Goal: Information Seeking & Learning: Learn about a topic

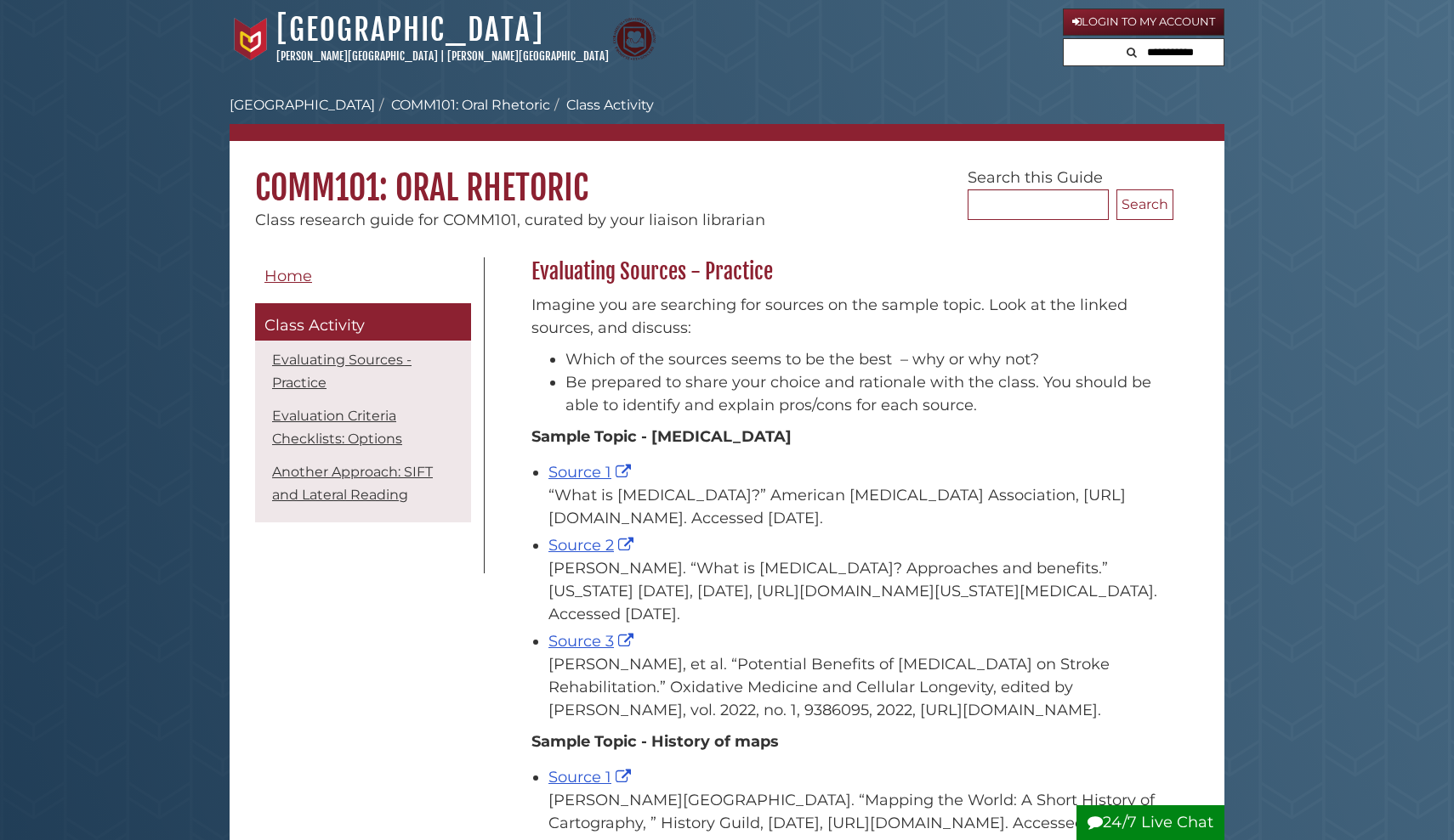
click at [1101, 15] on link "Login to My Account" at bounding box center [1143, 21] width 162 height 27
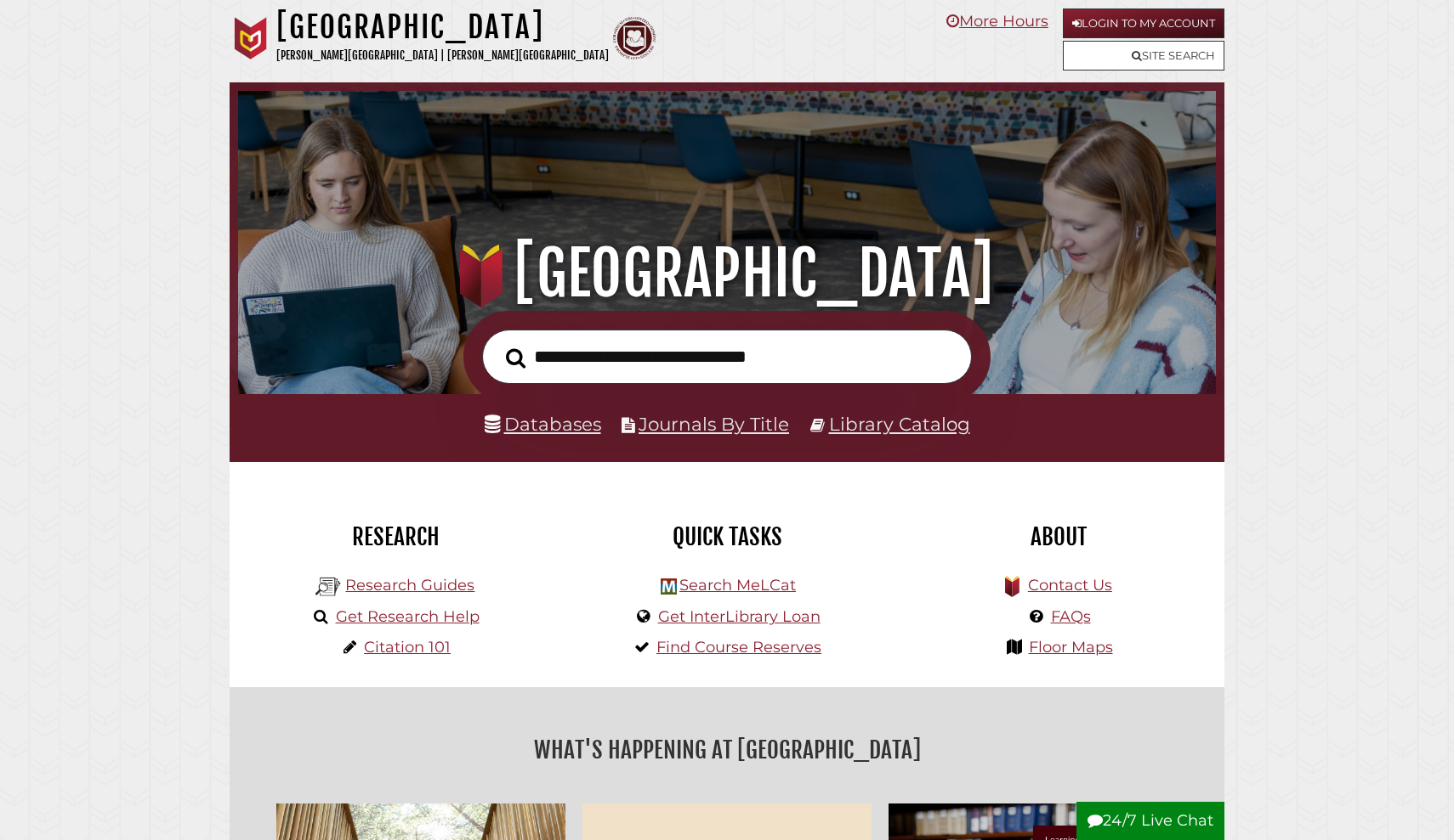
scroll to position [323, 969]
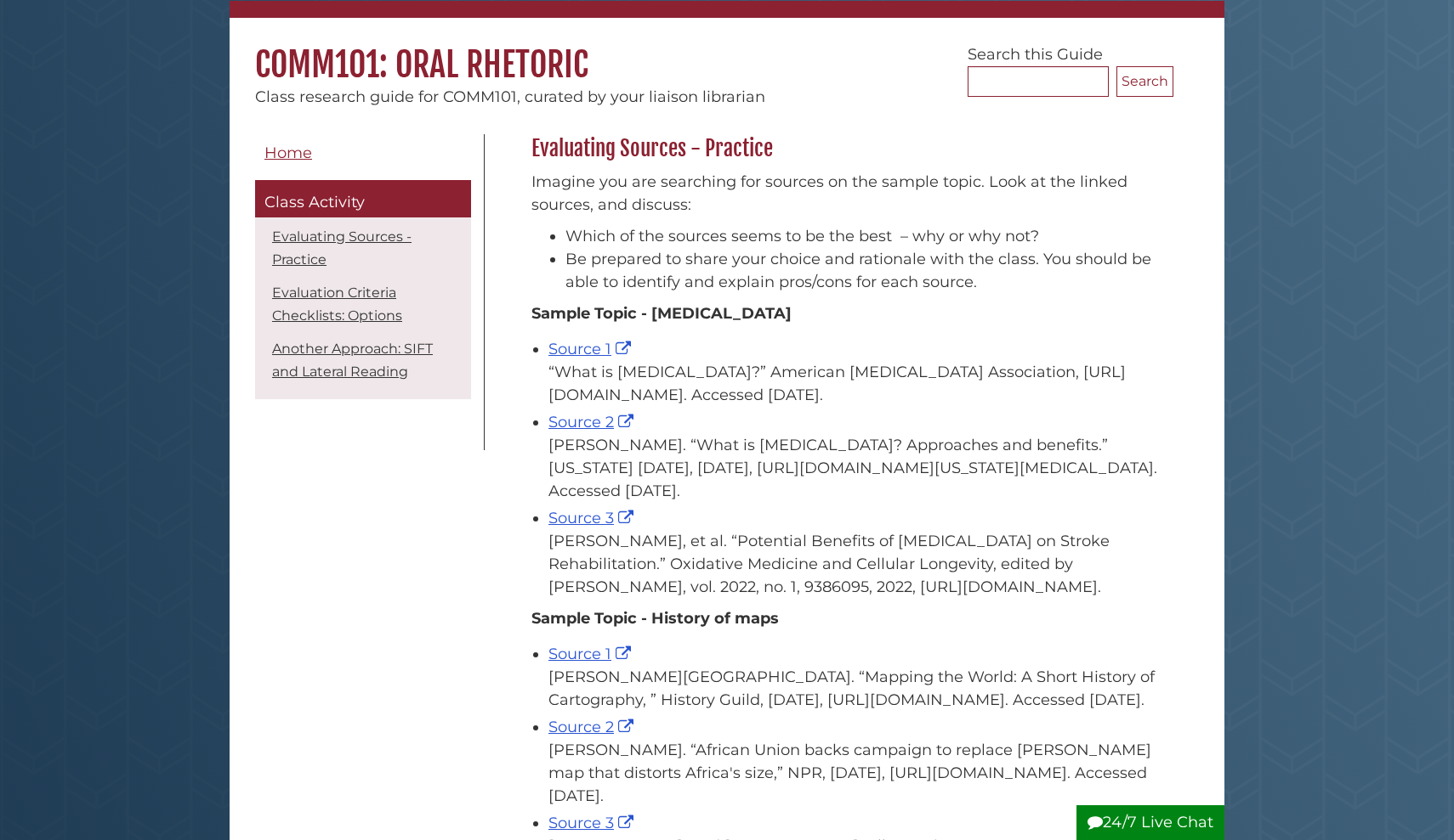
scroll to position [130, 0]
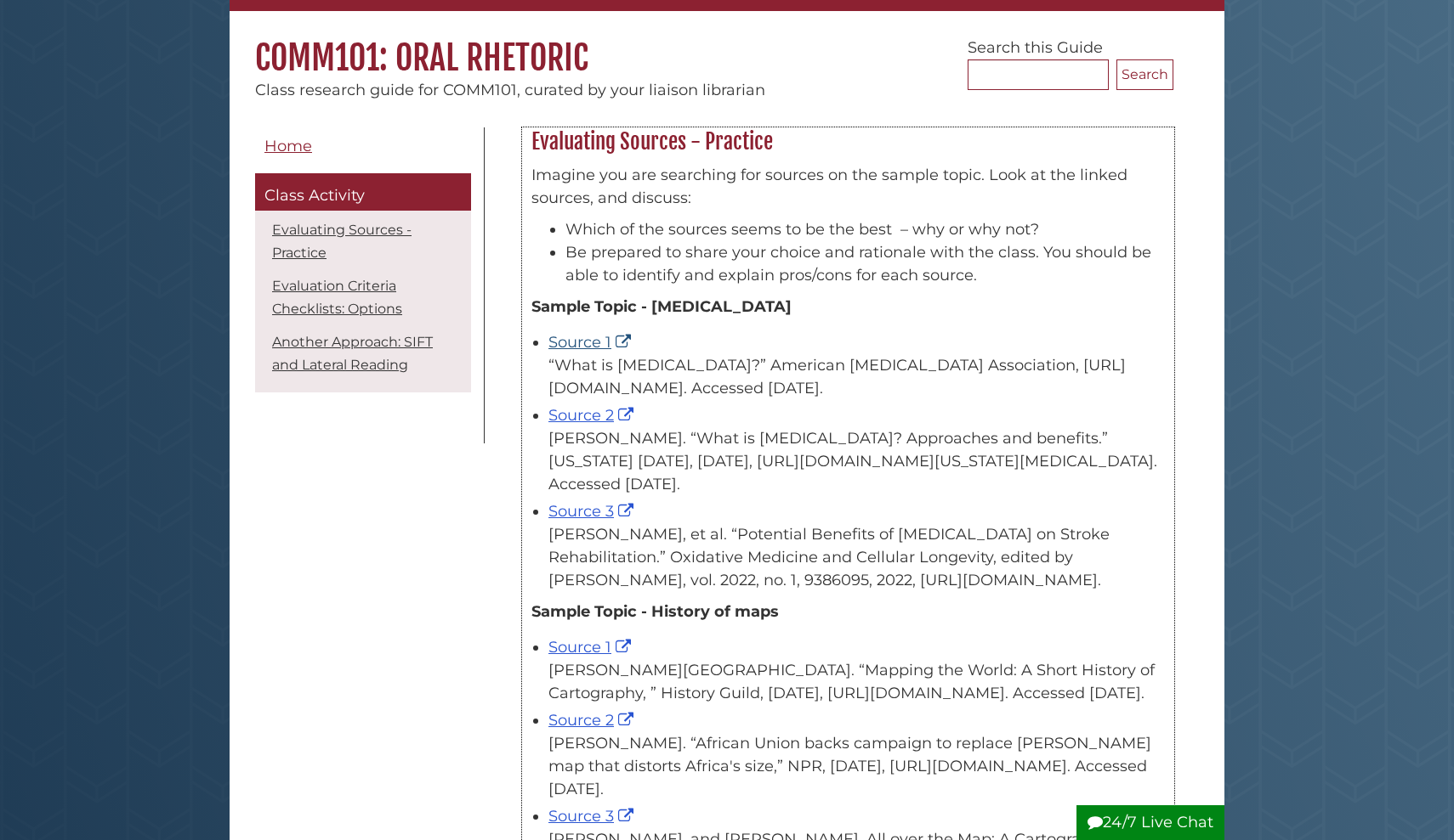
click at [603, 342] on link "Source 1" at bounding box center [591, 343] width 87 height 19
click at [596, 408] on link "Source 2" at bounding box center [593, 415] width 90 height 19
click at [597, 507] on link "Source 3" at bounding box center [593, 511] width 90 height 19
click at [736, 474] on div "[PERSON_NAME]. “What is [MEDICAL_DATA]? Approaches and benefits.” [US_STATE] [D…" at bounding box center [856, 462] width 616 height 69
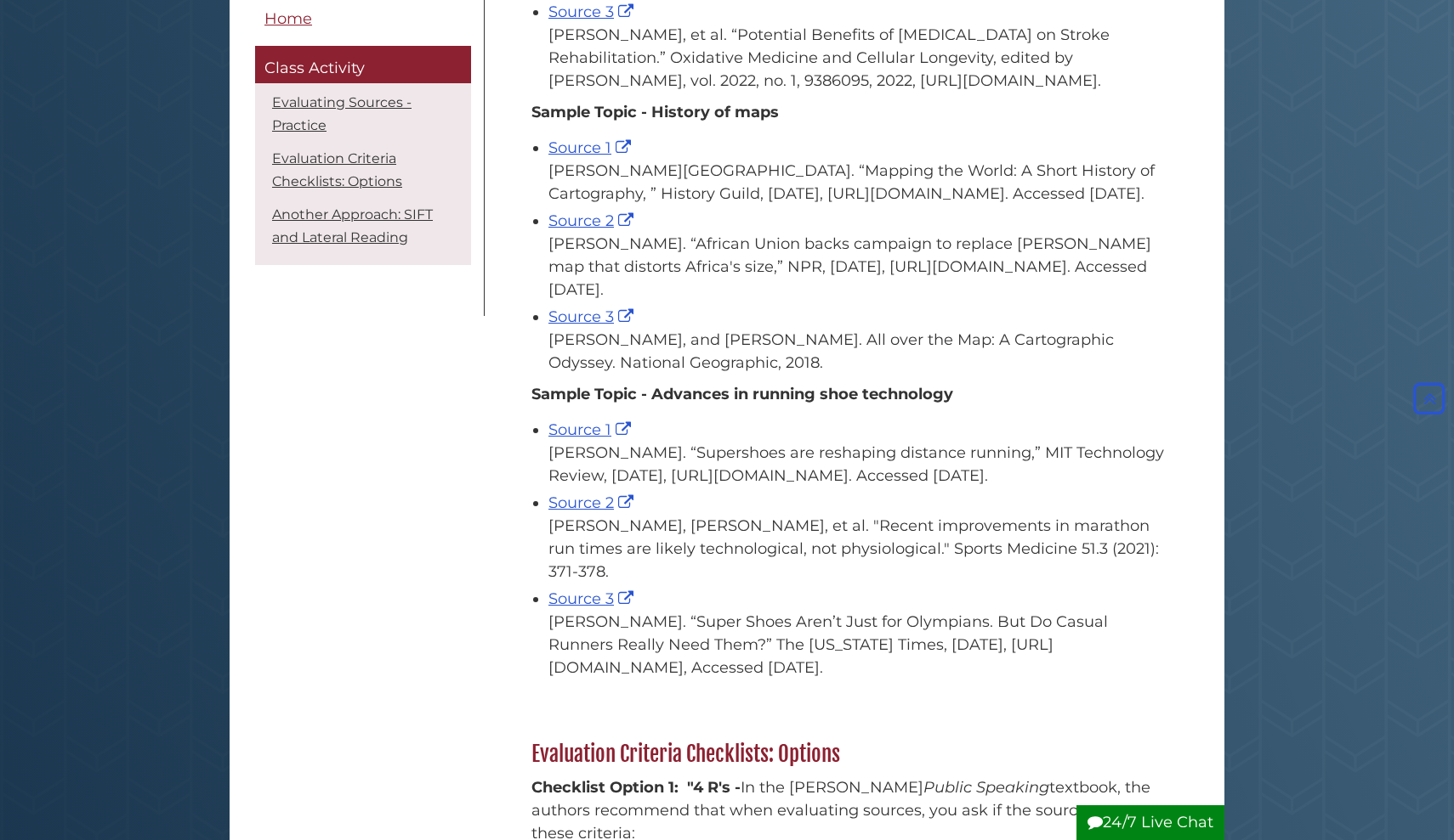
scroll to position [651, 0]
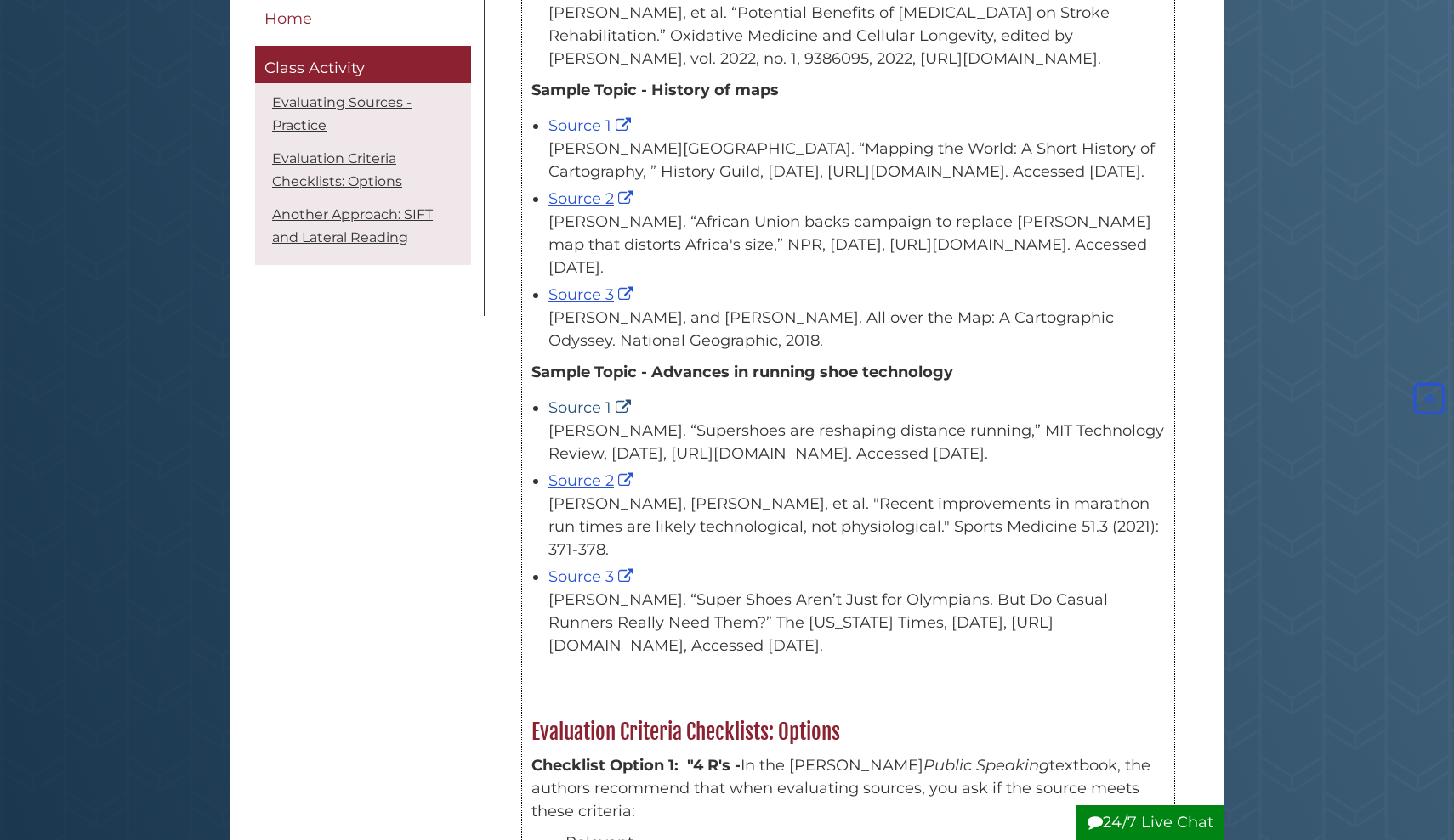
click at [578, 417] on link "Source 1" at bounding box center [591, 408] width 87 height 19
click at [644, 466] on div "[PERSON_NAME]. “Supershoes are reshaping distance running,” MIT Technology Revi…" at bounding box center [856, 442] width 616 height 46
click at [592, 490] on link "Source 2" at bounding box center [593, 481] width 90 height 19
click at [591, 586] on link "Source 3" at bounding box center [593, 577] width 90 height 19
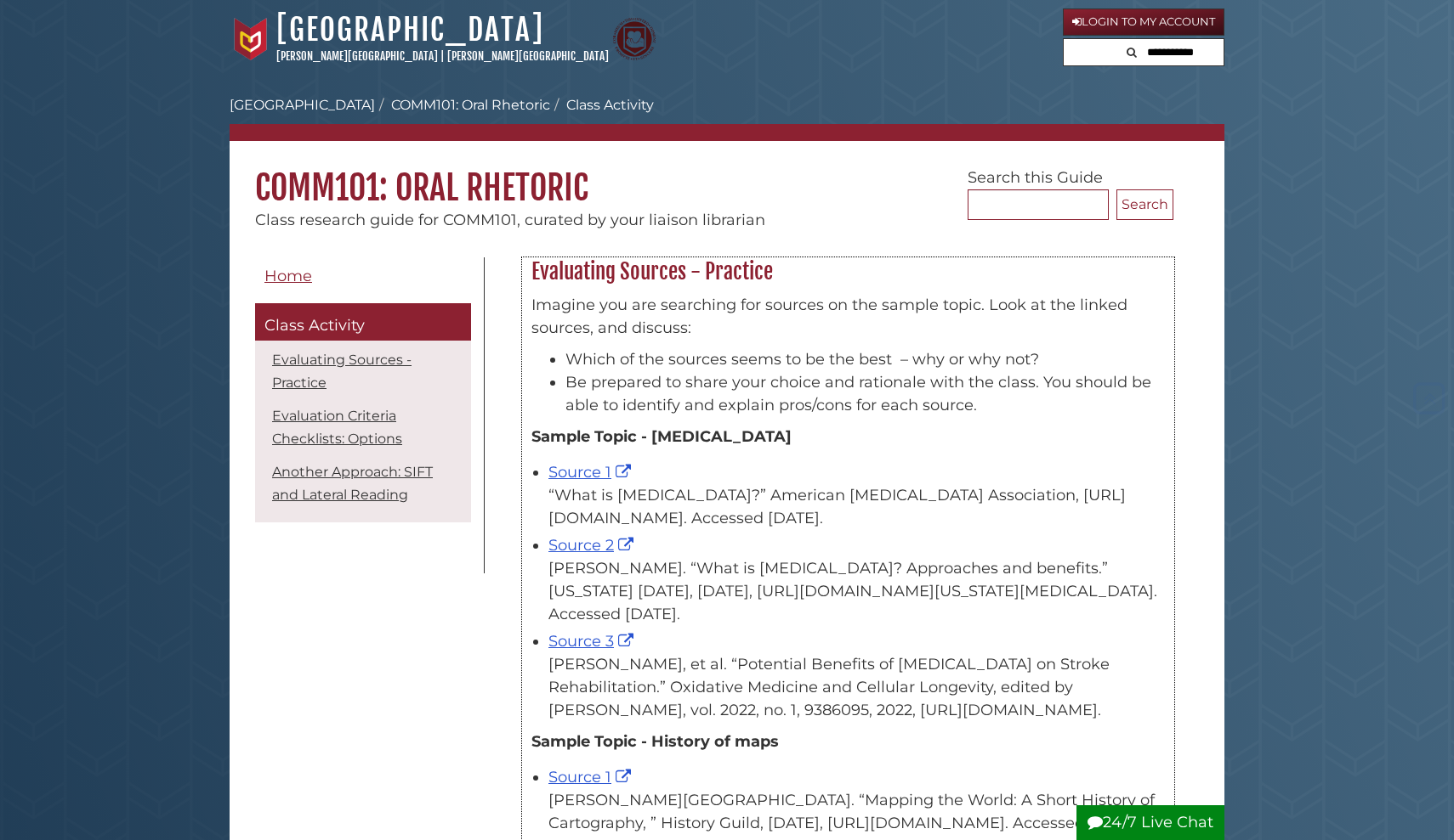
scroll to position [0, 0]
click at [585, 645] on link "Source 3" at bounding box center [593, 641] width 90 height 19
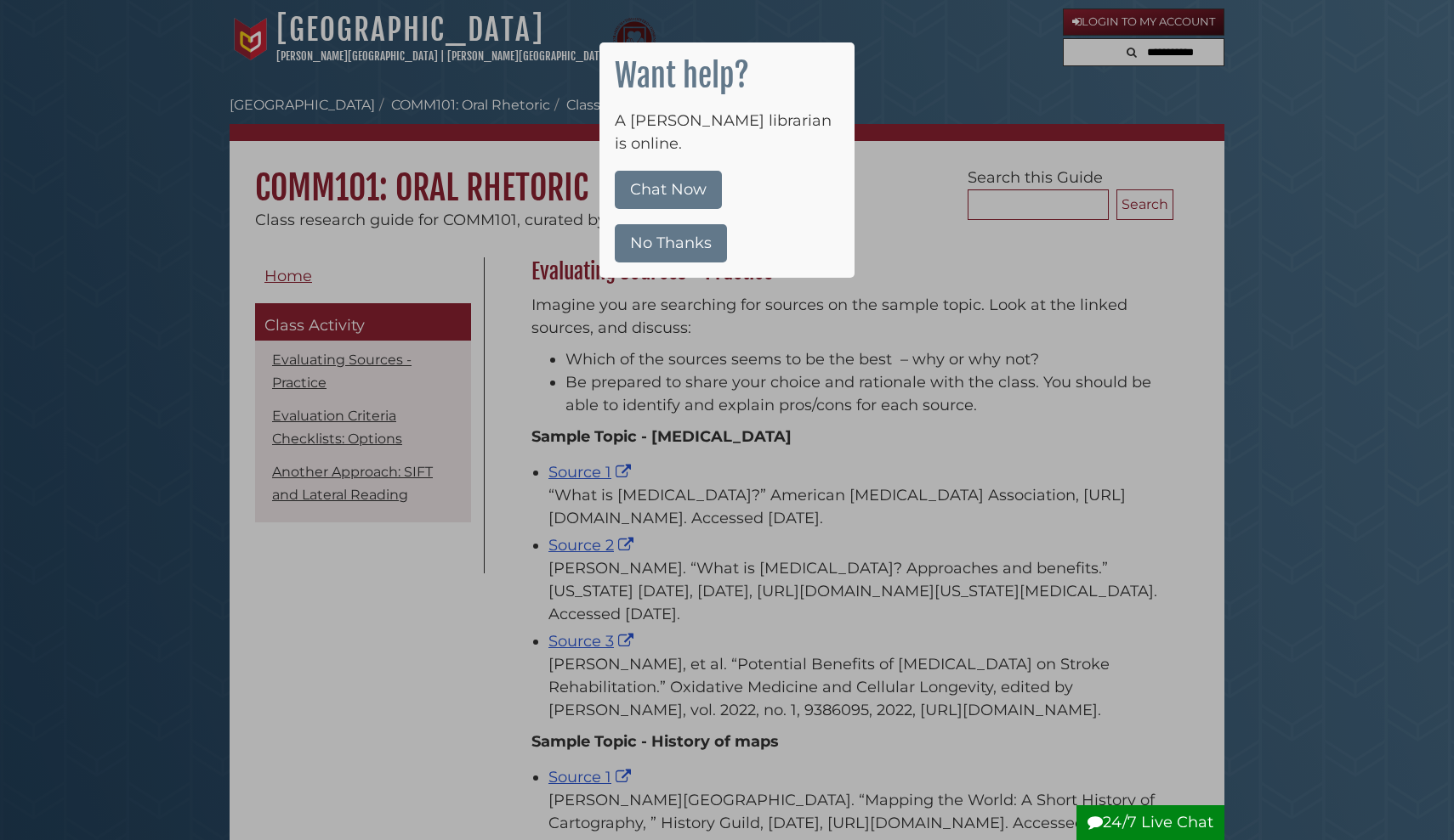
click at [695, 224] on button "No Thanks" at bounding box center [671, 243] width 112 height 38
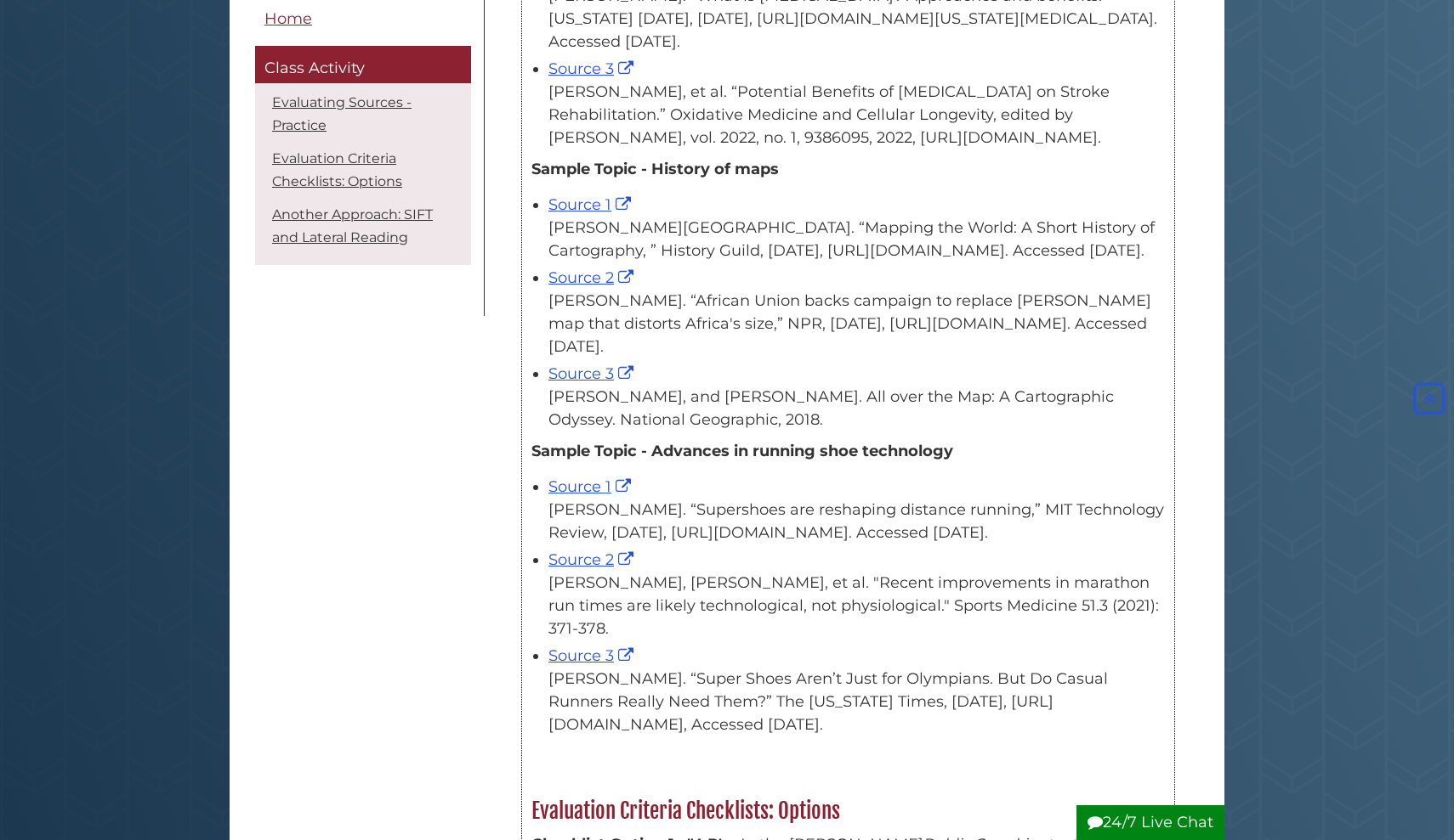
scroll to position [598, 0]
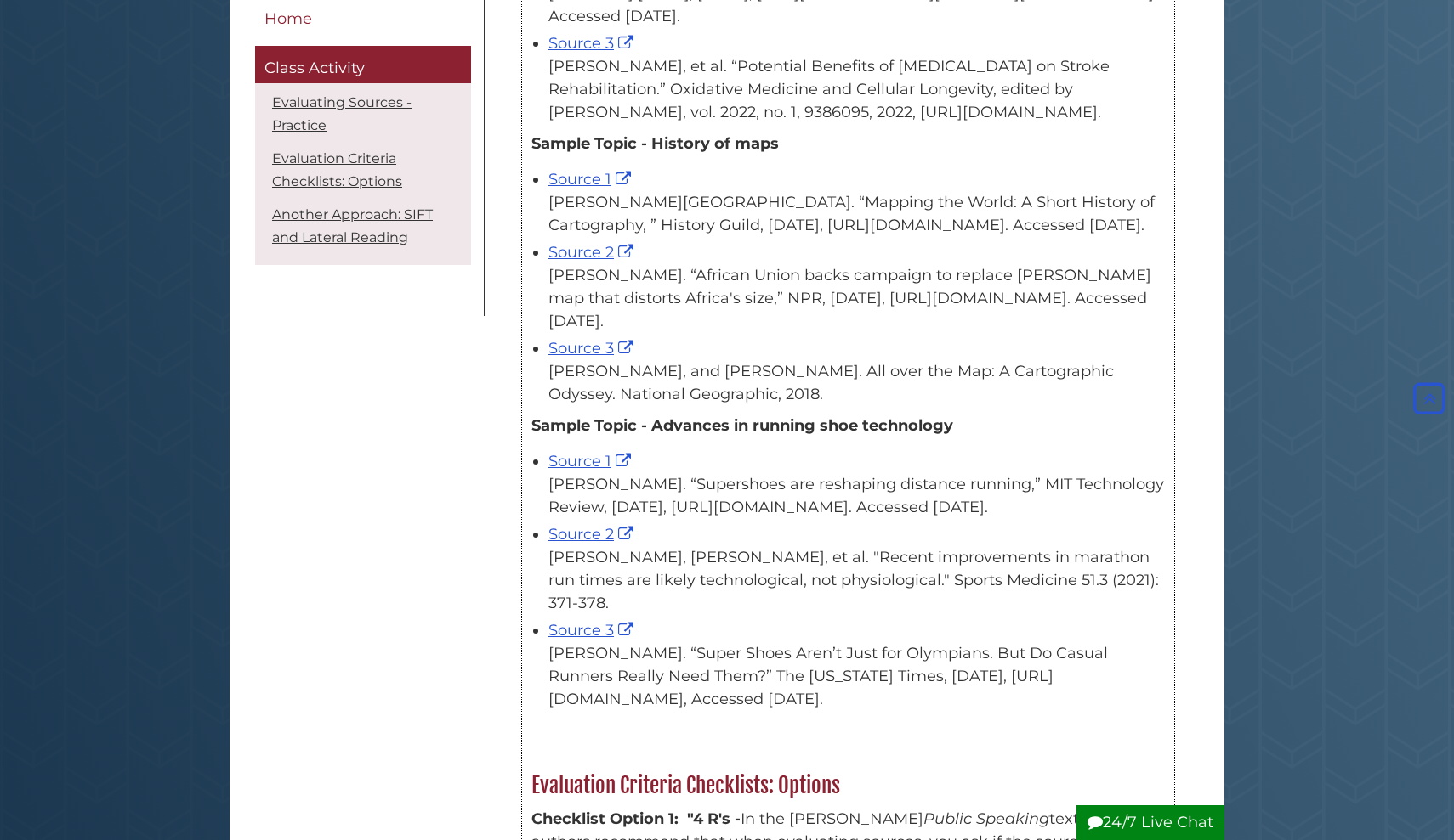
click at [743, 406] on div "[PERSON_NAME], and [PERSON_NAME]. All over the Map: A Cartographic Odyssey. Nat…" at bounding box center [856, 383] width 616 height 46
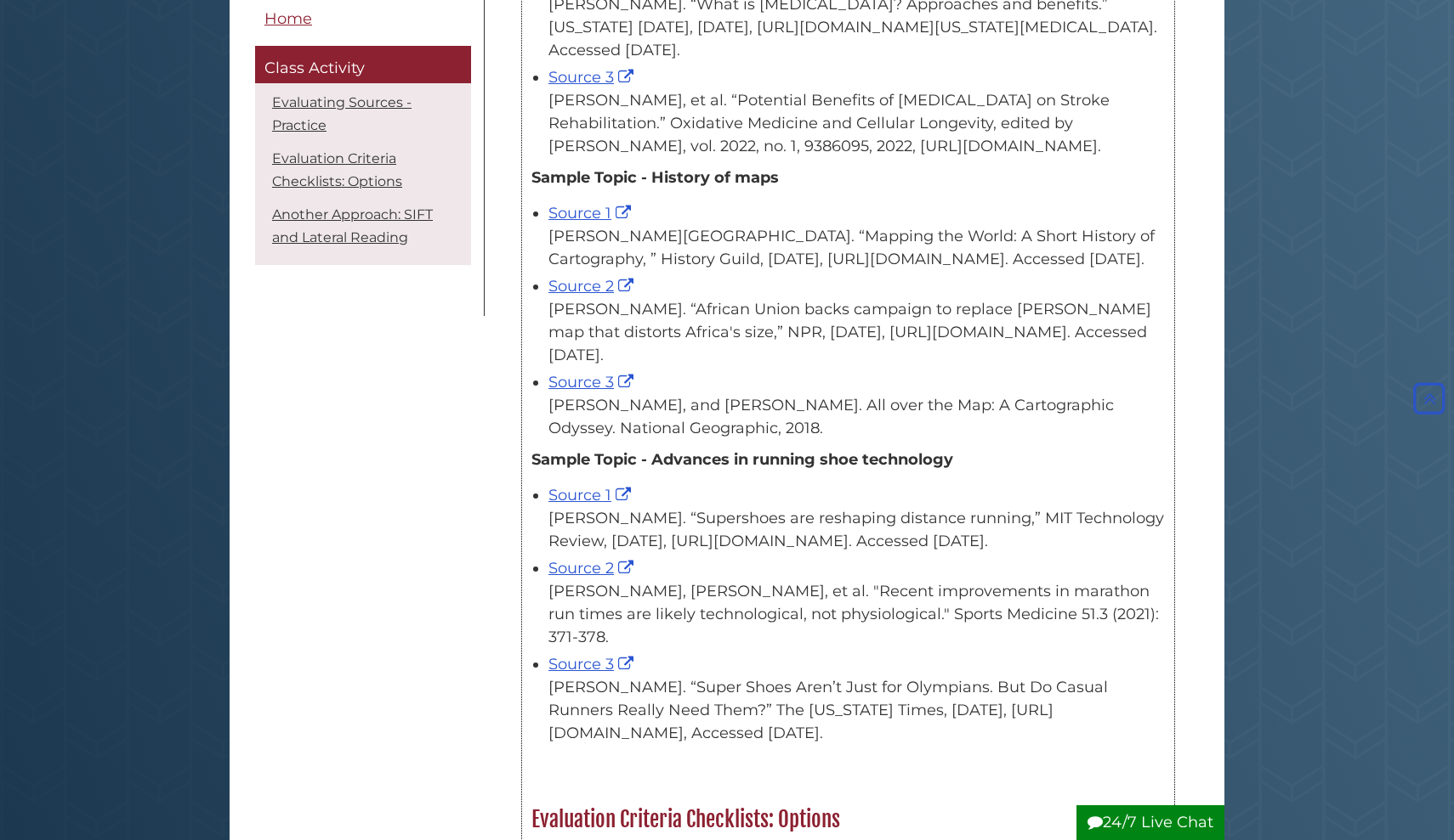
scroll to position [568, 0]
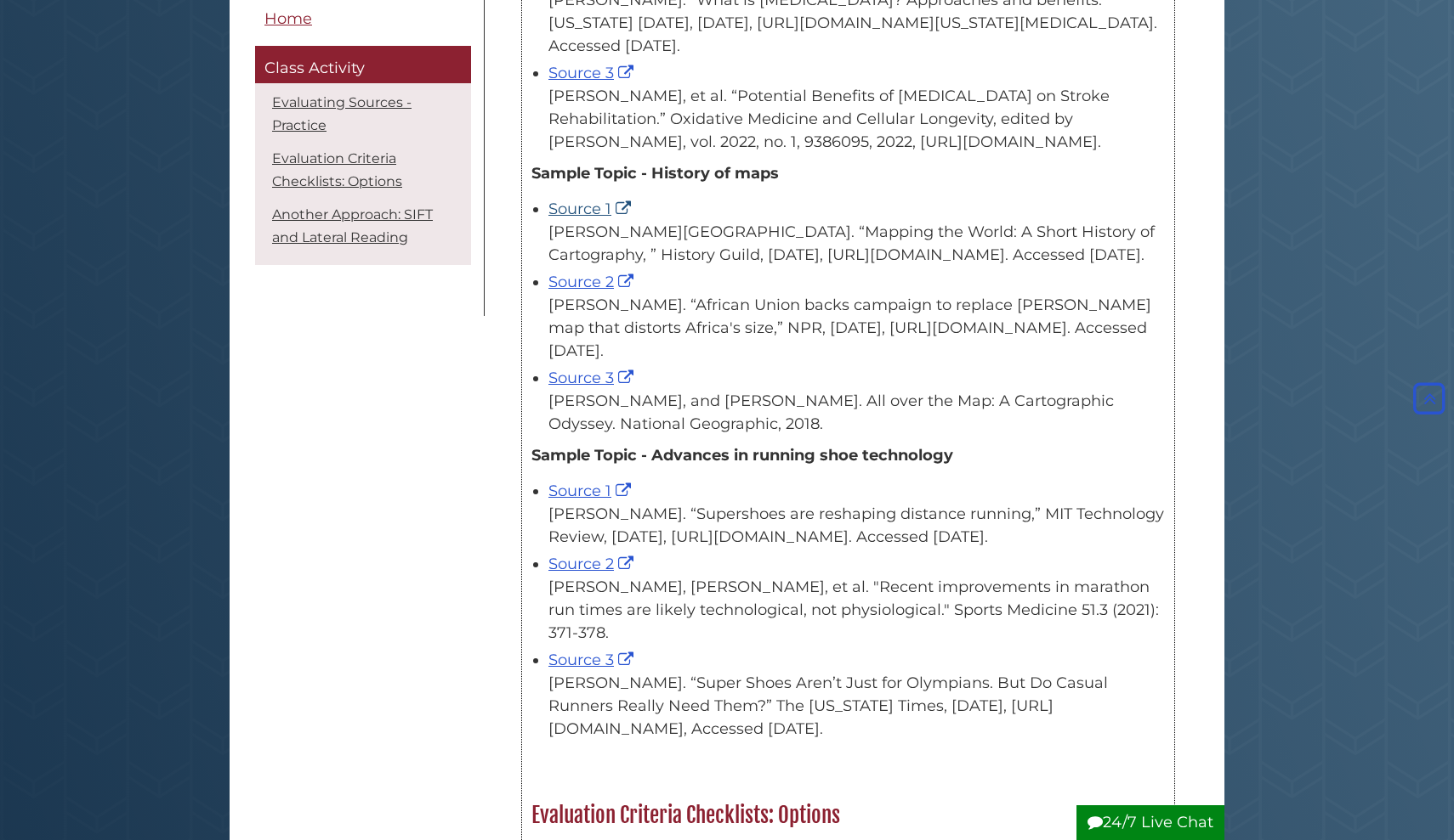
click at [572, 212] on link "Source 1" at bounding box center [591, 209] width 87 height 19
click at [591, 291] on link "Source 2" at bounding box center [593, 282] width 90 height 19
click at [567, 387] on link "Source 3" at bounding box center [593, 378] width 90 height 19
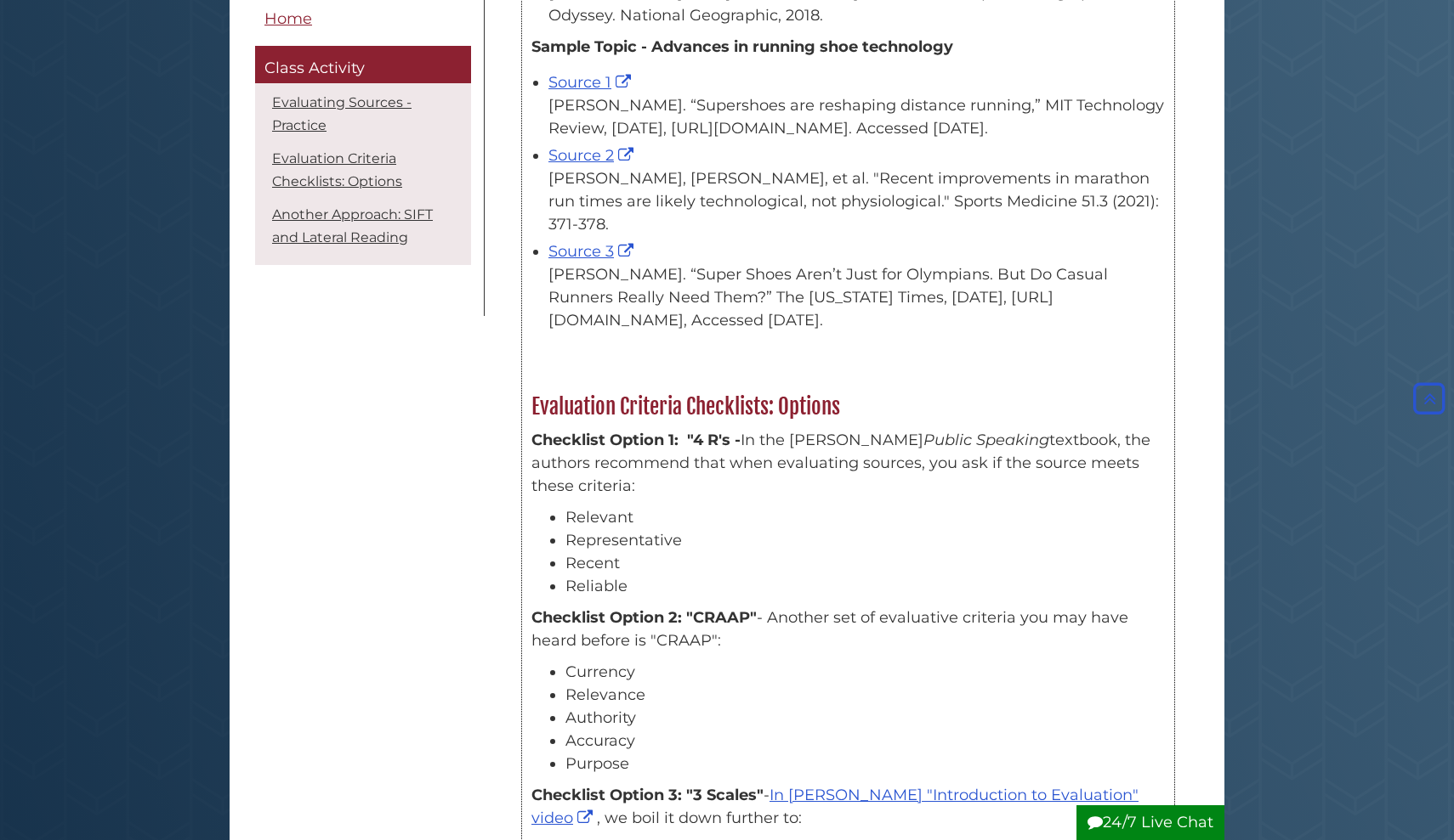
scroll to position [980, 0]
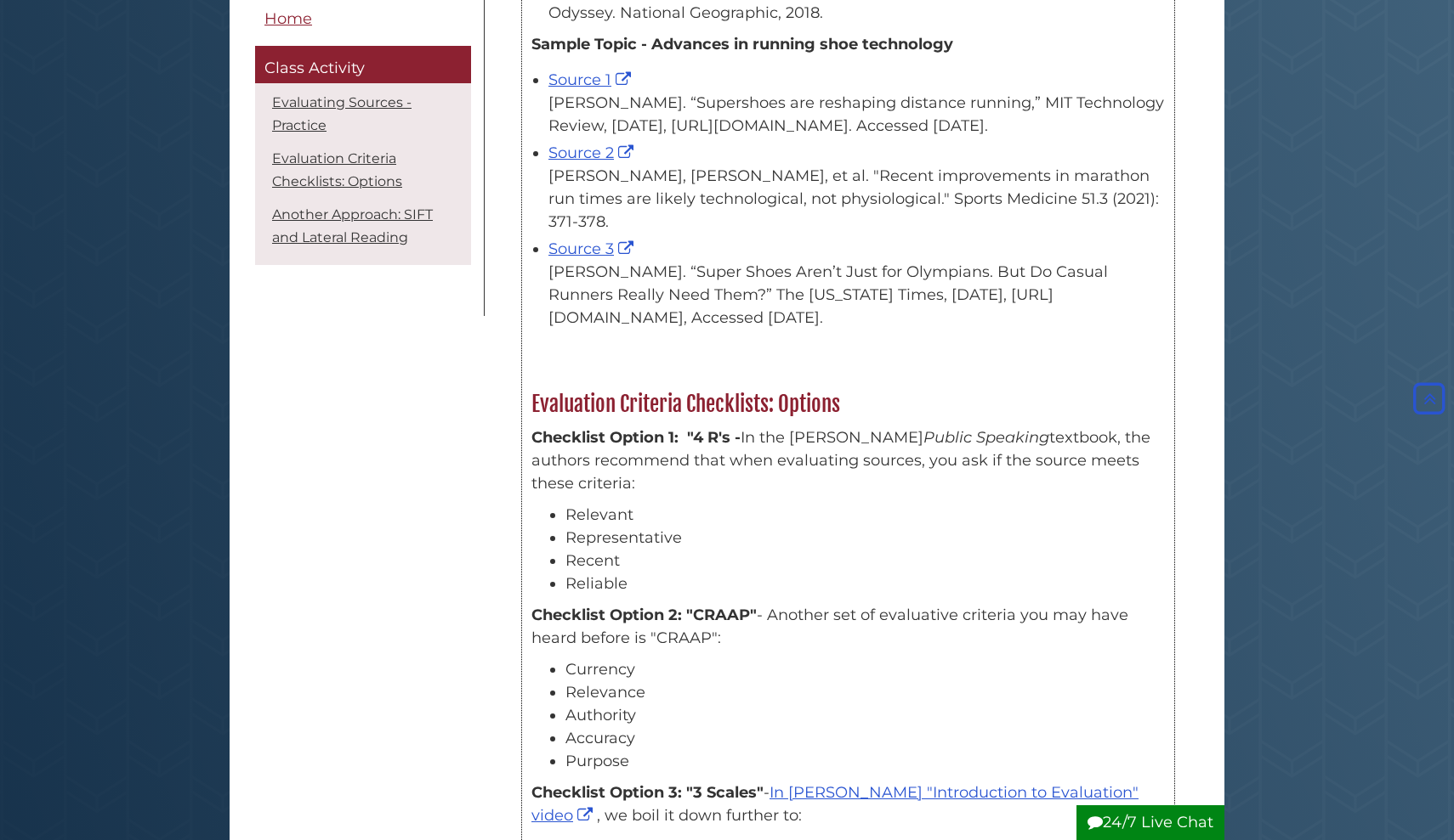
click at [965, 137] on div "[PERSON_NAME]. “Supershoes are reshaping distance running,” MIT Technology Revi…" at bounding box center [856, 114] width 616 height 46
click at [572, 90] on link "Source 1" at bounding box center [591, 80] width 87 height 19
click at [584, 162] on link "Source 2" at bounding box center [593, 153] width 90 height 19
click at [574, 259] on link "Source 3" at bounding box center [593, 249] width 90 height 19
